Goal: Task Accomplishment & Management: Manage account settings

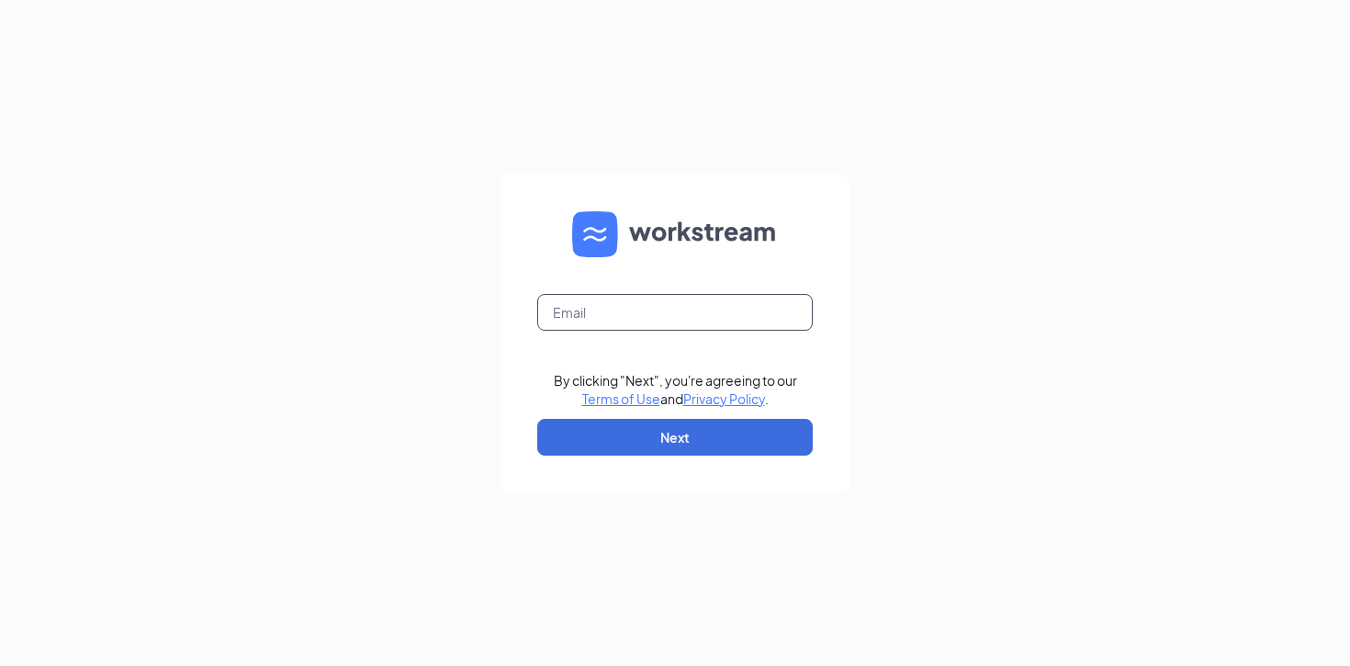
click at [581, 316] on input "text" at bounding box center [675, 312] width 276 height 37
type input "[PERSON_NAME][EMAIL_ADDRESS][PERSON_NAME][DOMAIN_NAME]"
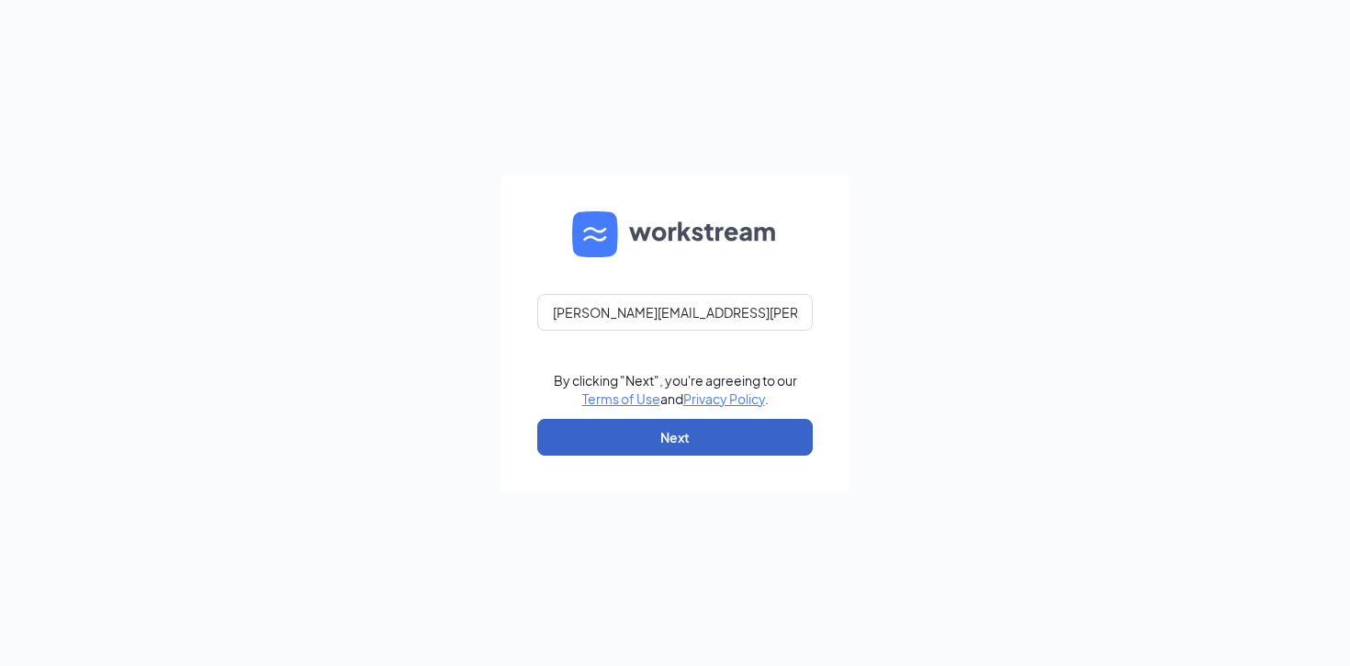
click at [694, 432] on button "Next" at bounding box center [675, 437] width 276 height 37
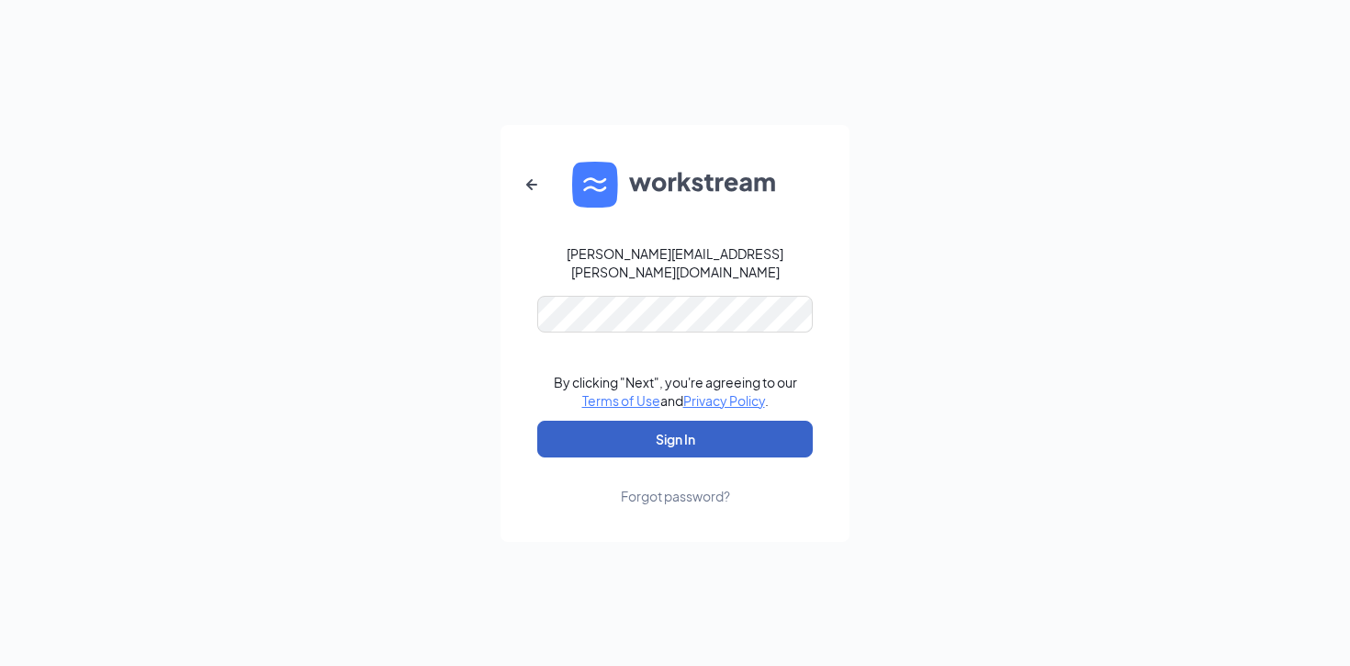
click at [662, 425] on button "Sign In" at bounding box center [675, 439] width 276 height 37
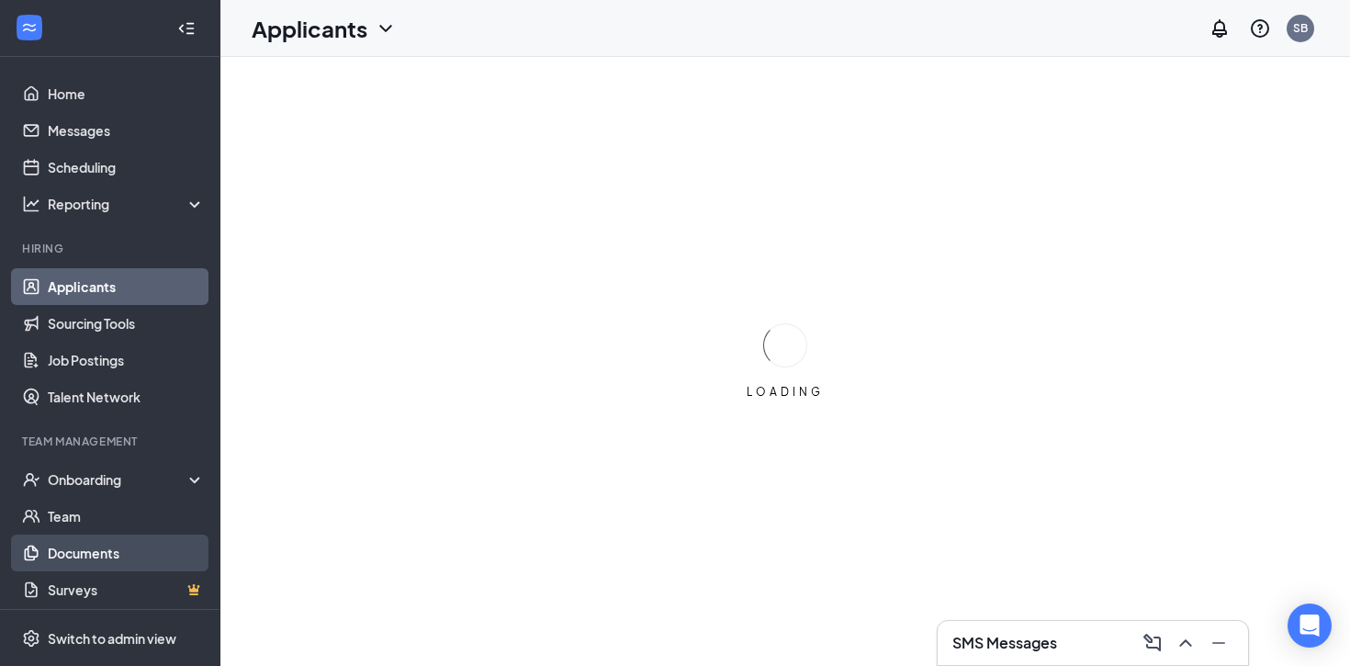
click at [68, 551] on link "Documents" at bounding box center [126, 553] width 157 height 37
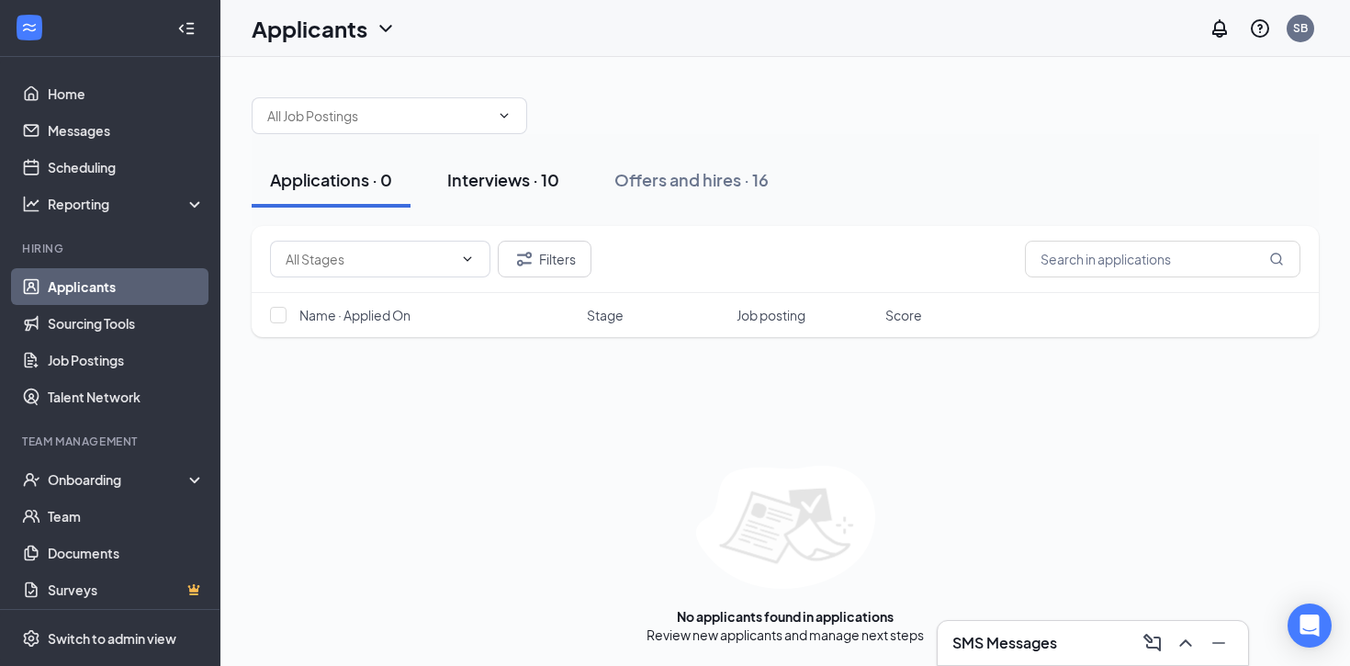
click at [538, 189] on div "Interviews · 10" at bounding box center [503, 179] width 112 height 23
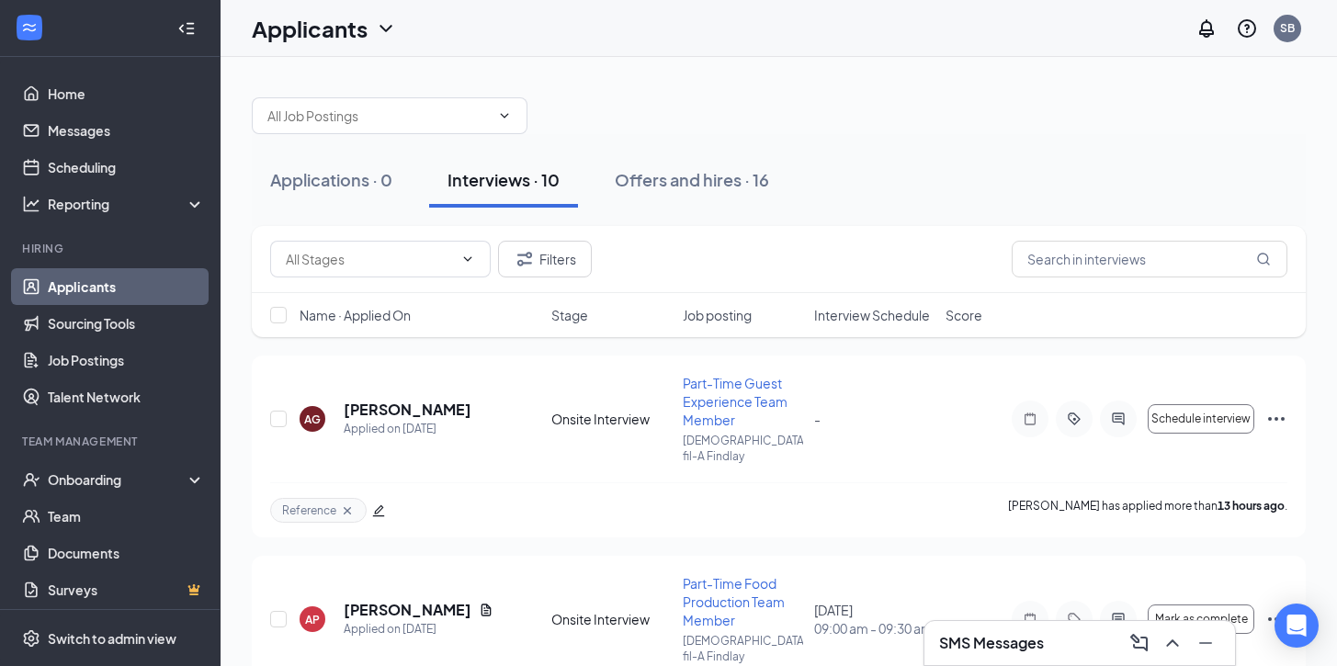
click at [855, 320] on span "Interview Schedule" at bounding box center [872, 315] width 116 height 18
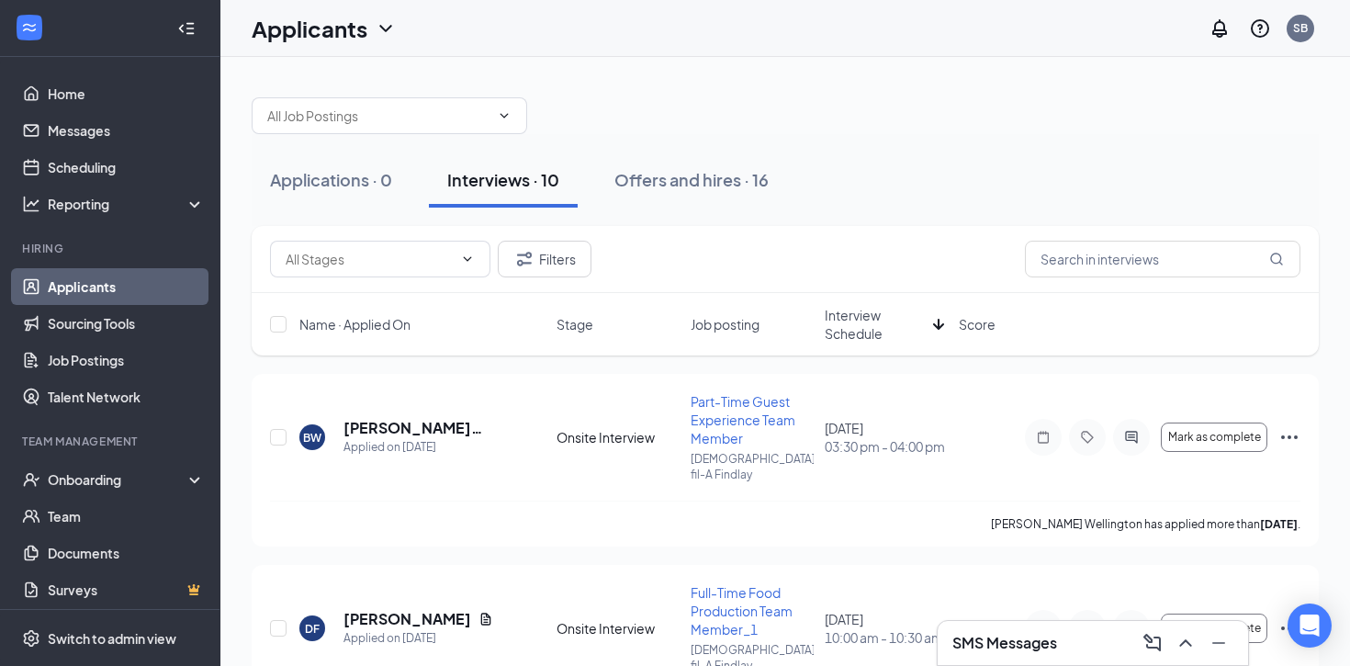
click at [851, 321] on span "Interview Schedule" at bounding box center [875, 324] width 101 height 37
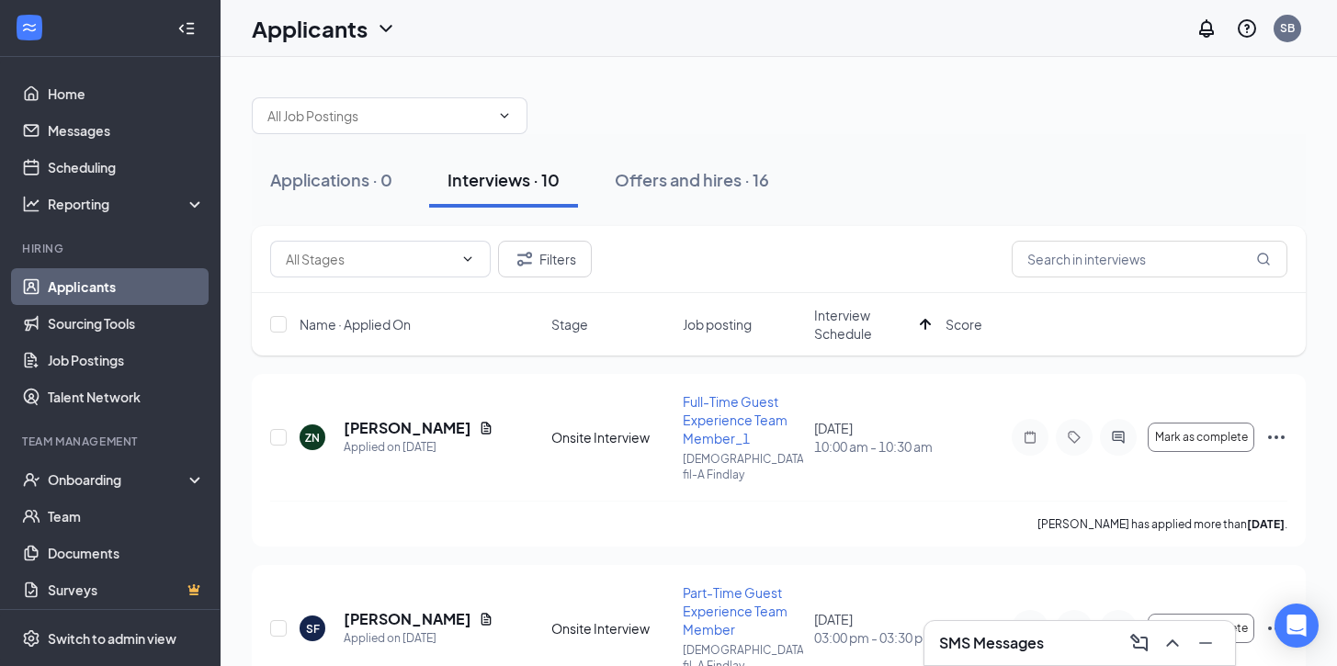
click at [708, 324] on span "Job posting" at bounding box center [716, 324] width 69 height 18
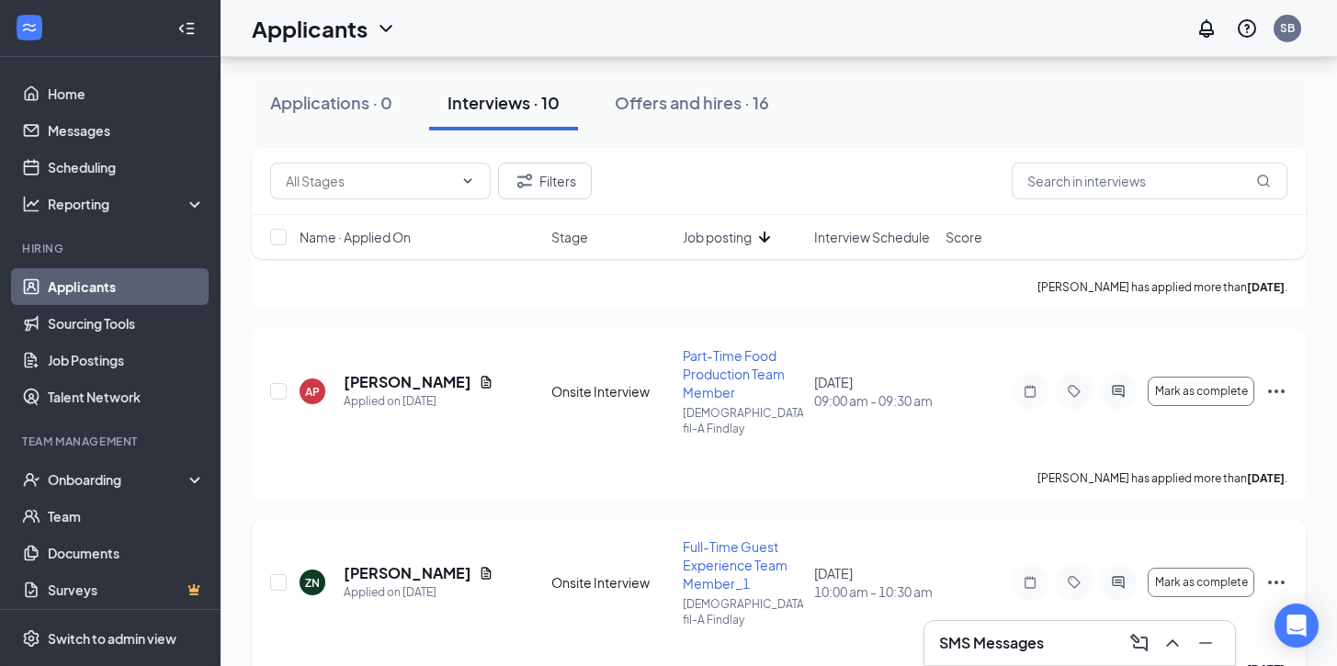
scroll to position [1376, 0]
